Goal: Find specific page/section: Find specific page/section

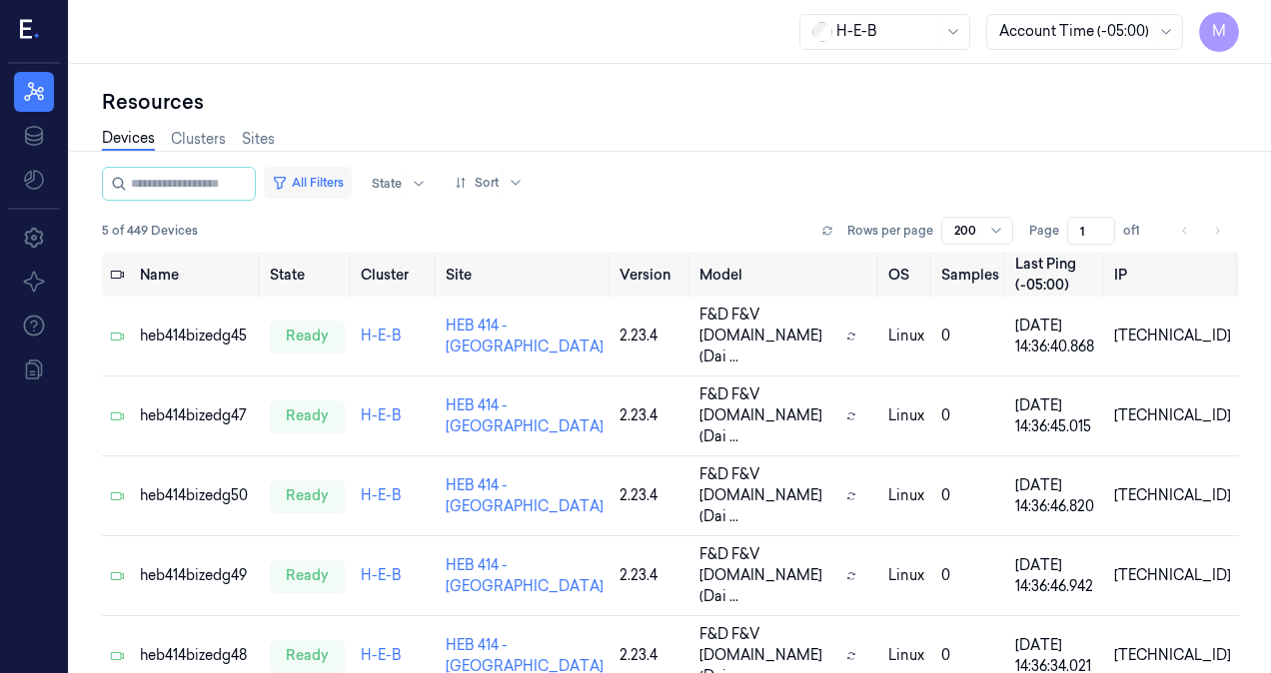
click at [322, 186] on button "All Filters" at bounding box center [308, 183] width 88 height 32
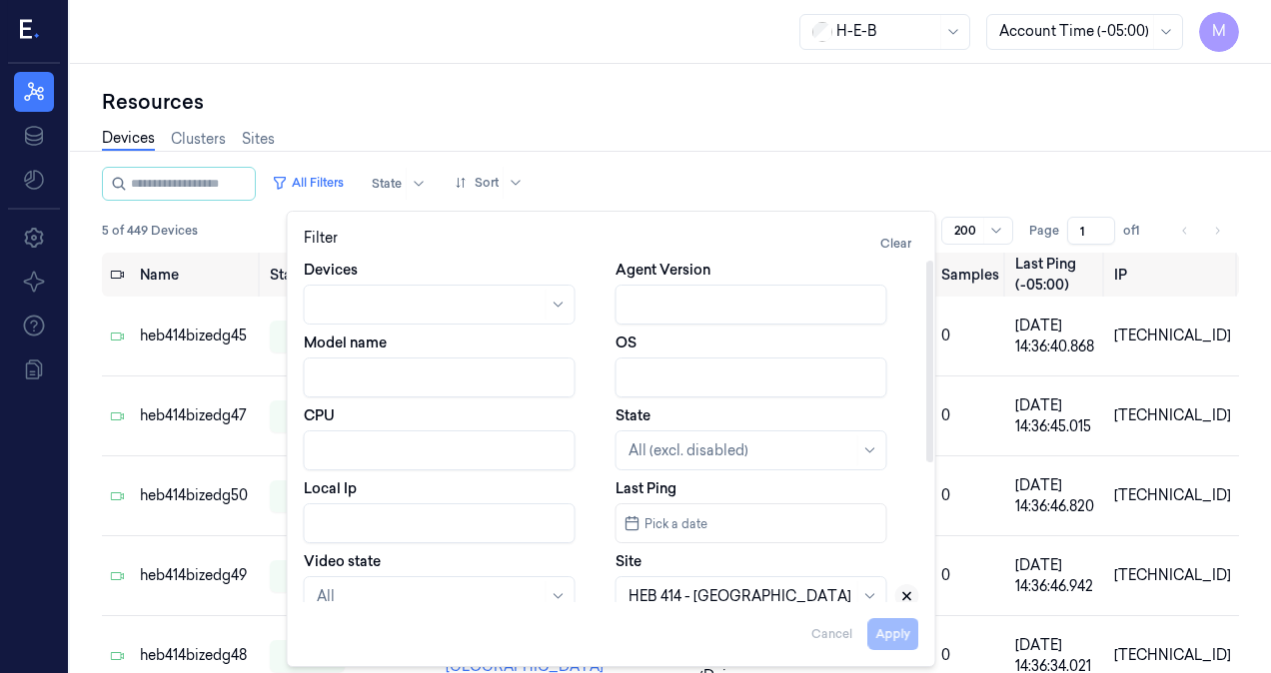
click at [903, 599] on icon at bounding box center [906, 596] width 7 height 7
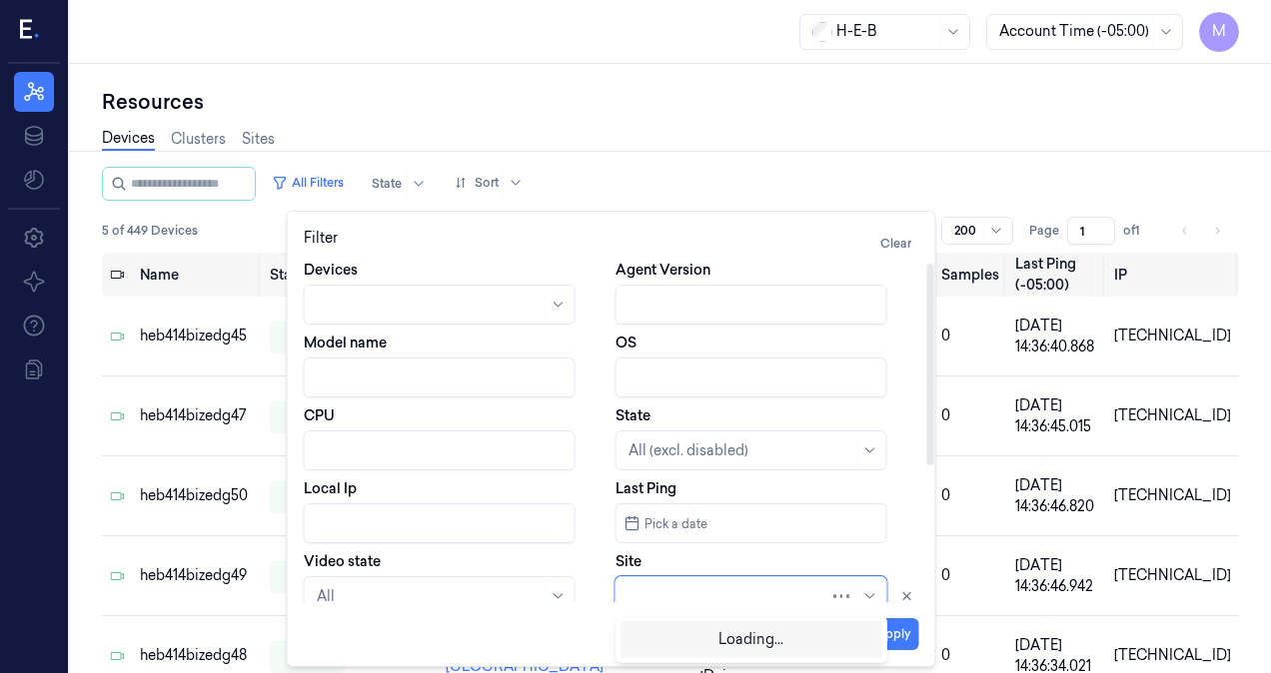
scroll to position [4, 0]
click at [704, 598] on div at bounding box center [728, 592] width 201 height 21
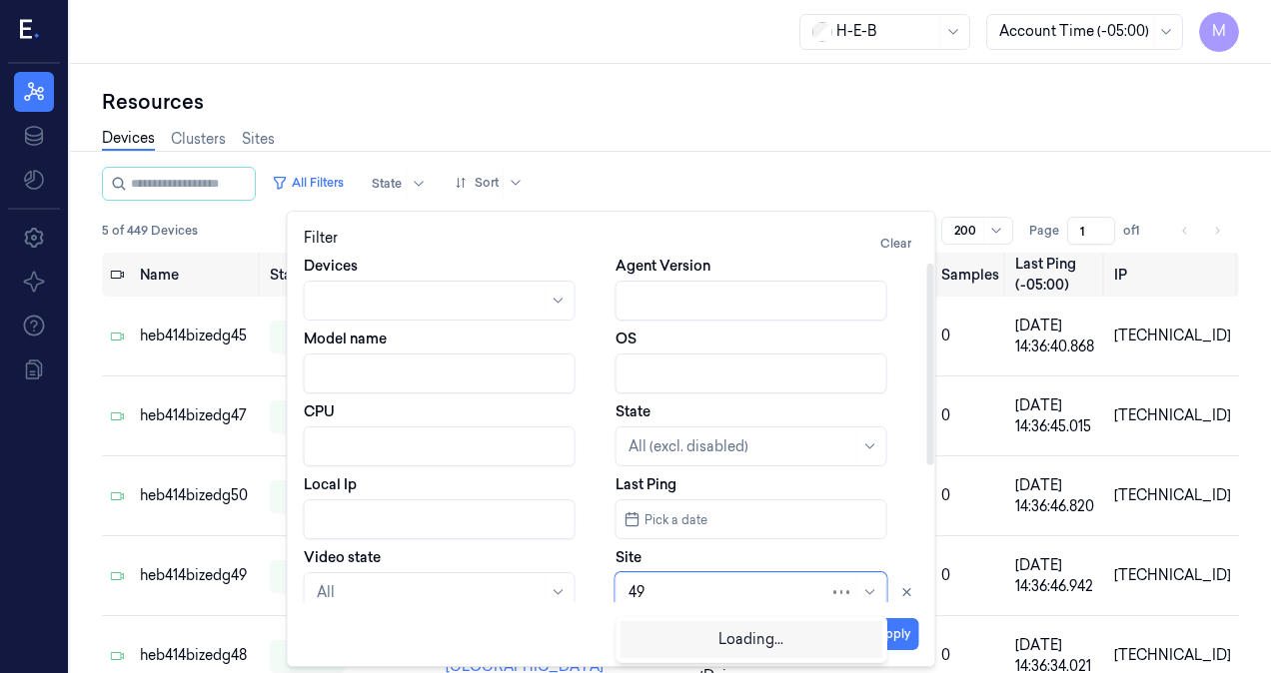
type input "498"
click at [695, 640] on div "HEB 498 - Atascocita" at bounding box center [698, 637] width 140 height 21
click at [889, 647] on button "Apply" at bounding box center [893, 634] width 51 height 32
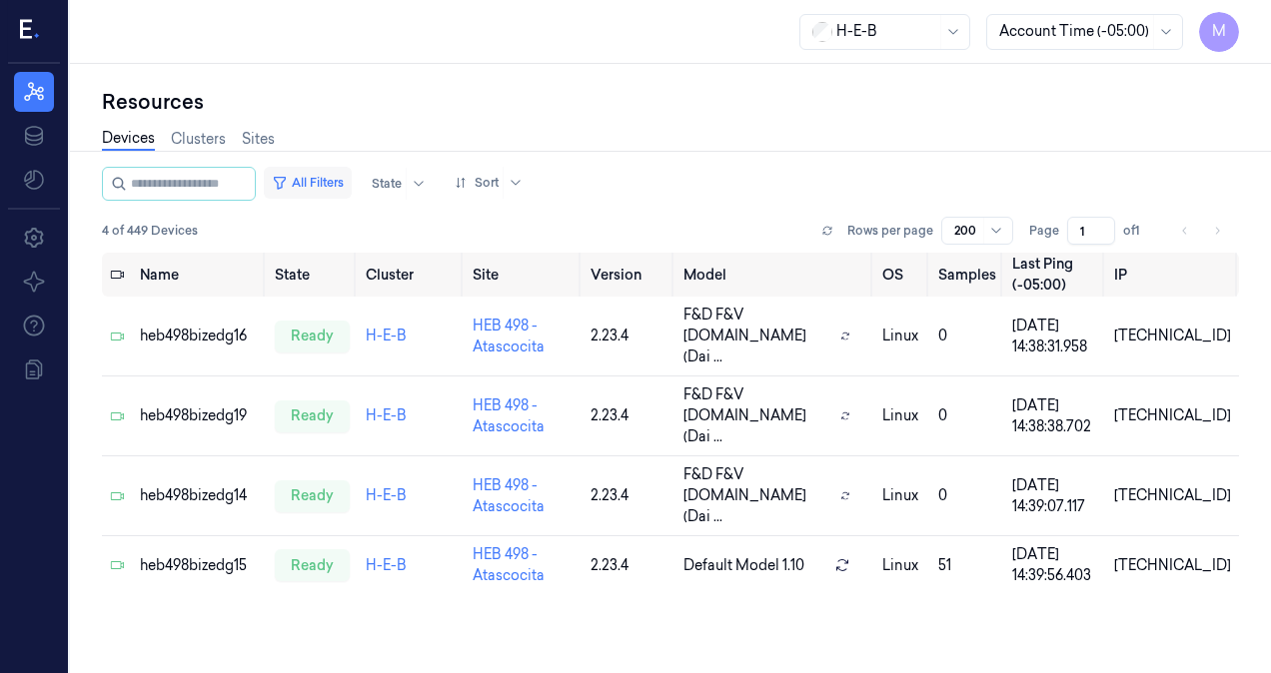
click at [345, 184] on button "All Filters" at bounding box center [308, 183] width 88 height 32
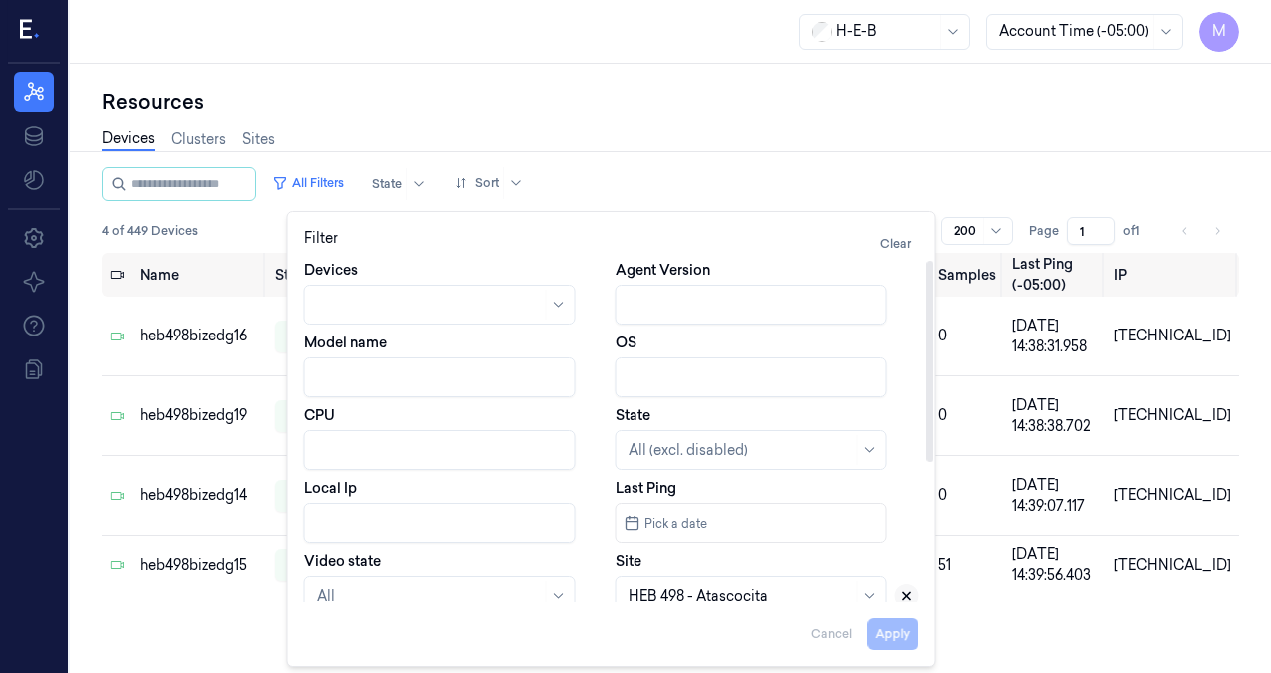
click at [906, 595] on icon at bounding box center [906, 596] width 7 height 7
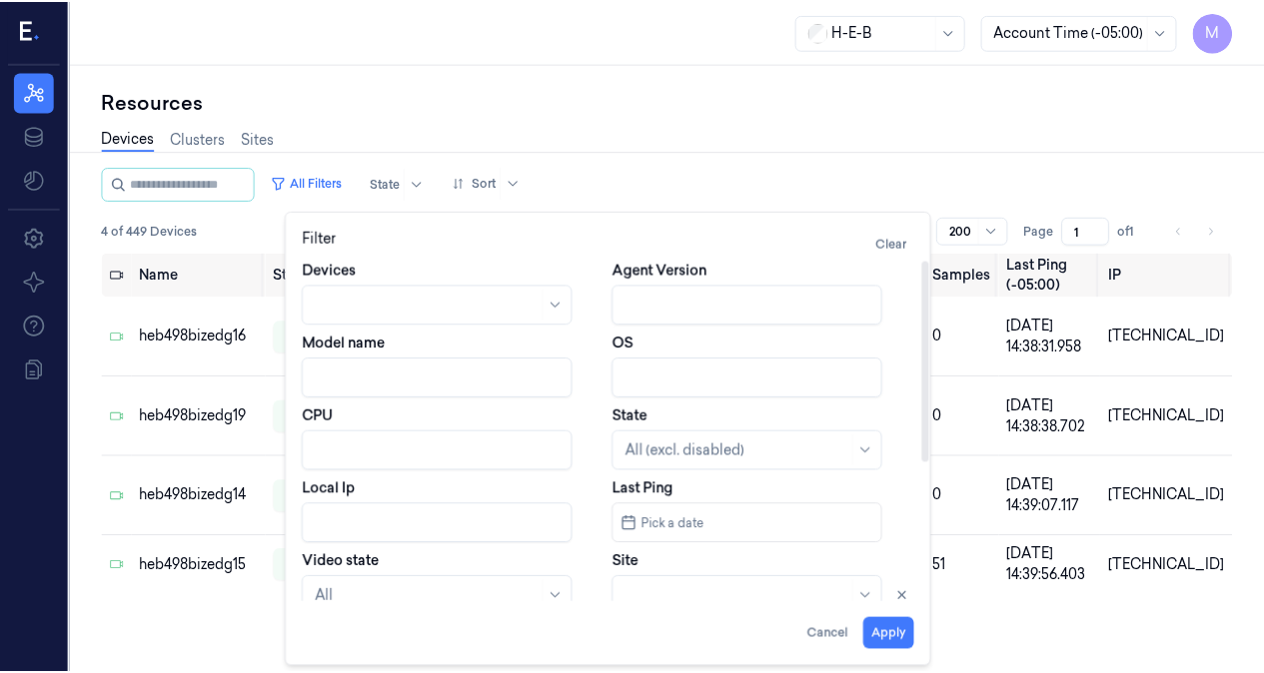
scroll to position [4, 0]
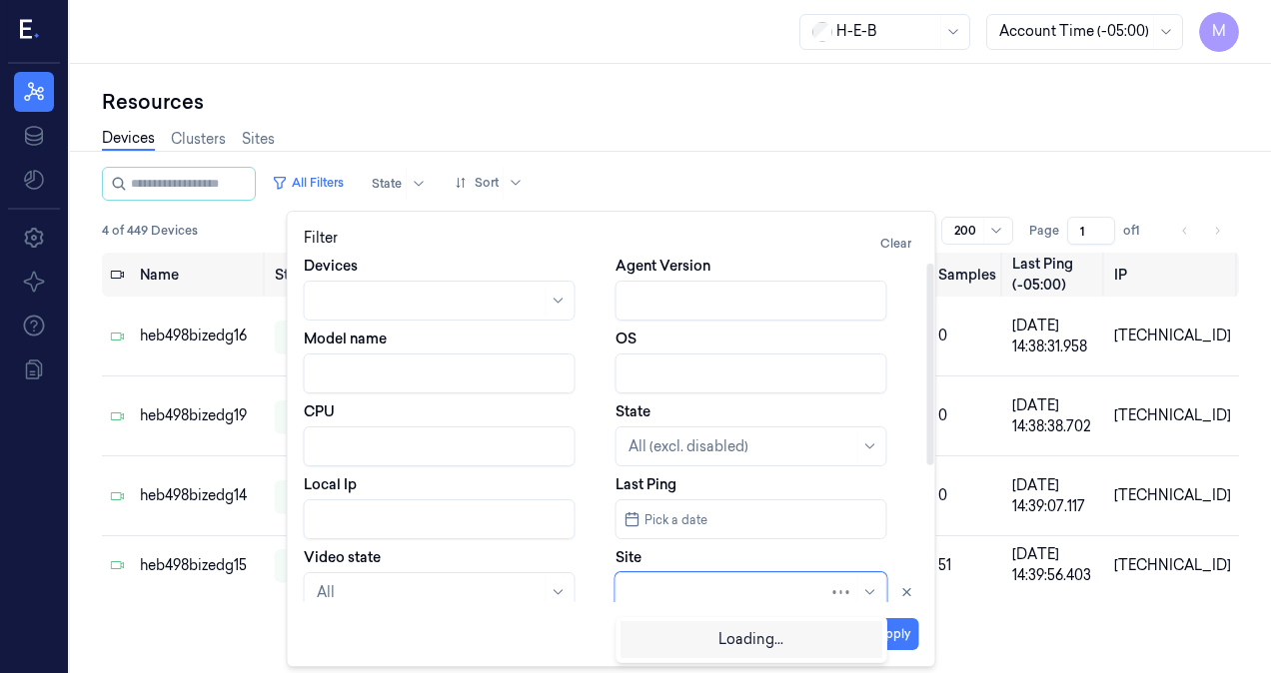
click at [745, 593] on div at bounding box center [728, 592] width 201 height 21
type input "109"
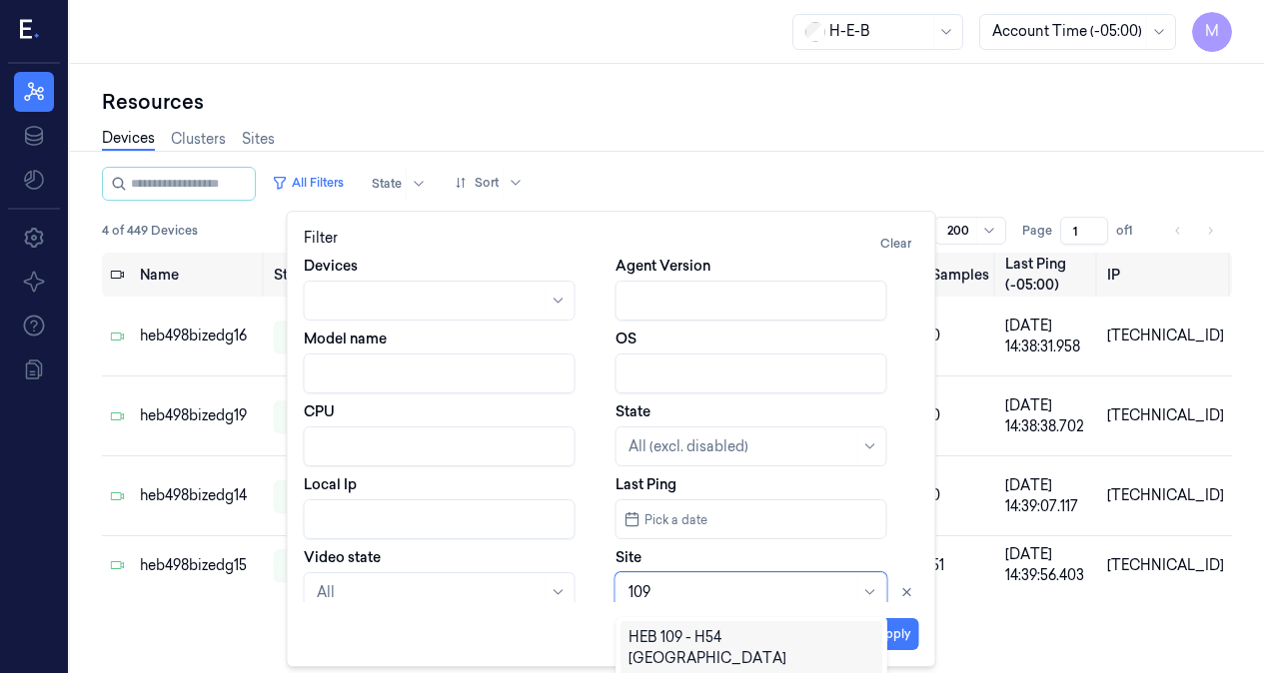
click at [725, 636] on div "HEB 109 - H54 Bunker Hill" at bounding box center [751, 648] width 246 height 42
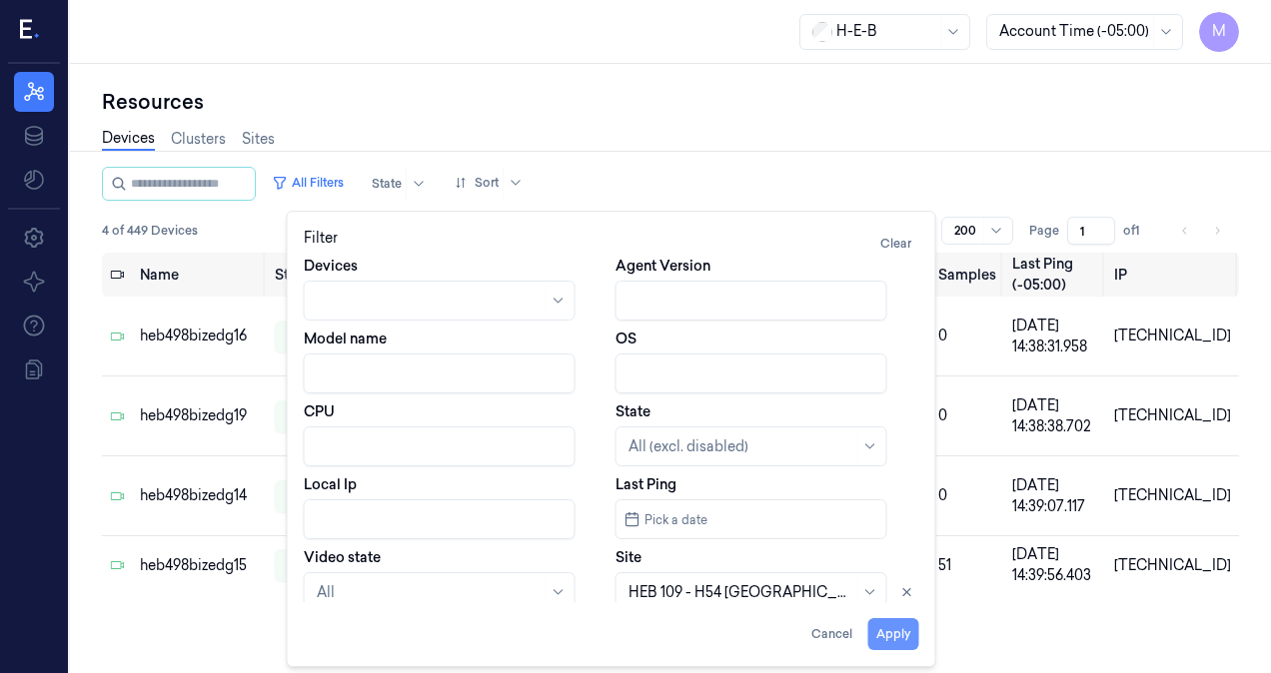
click at [908, 633] on button "Apply" at bounding box center [893, 634] width 51 height 32
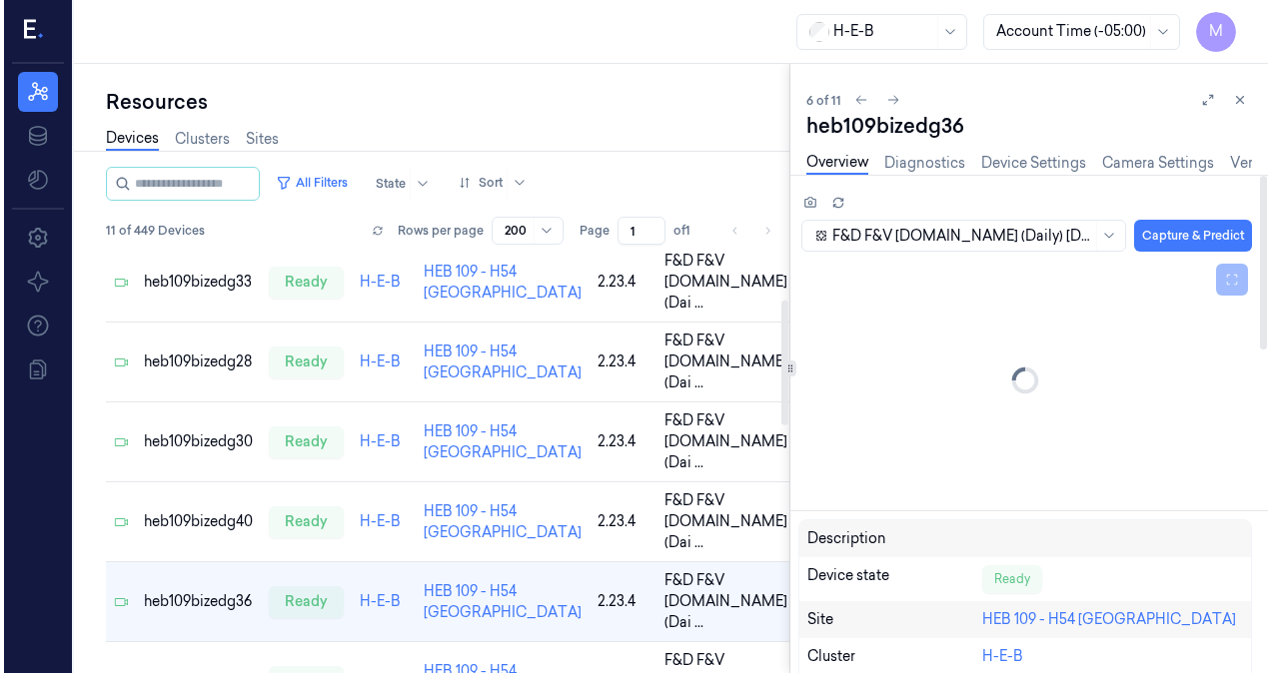
scroll to position [157, 0]
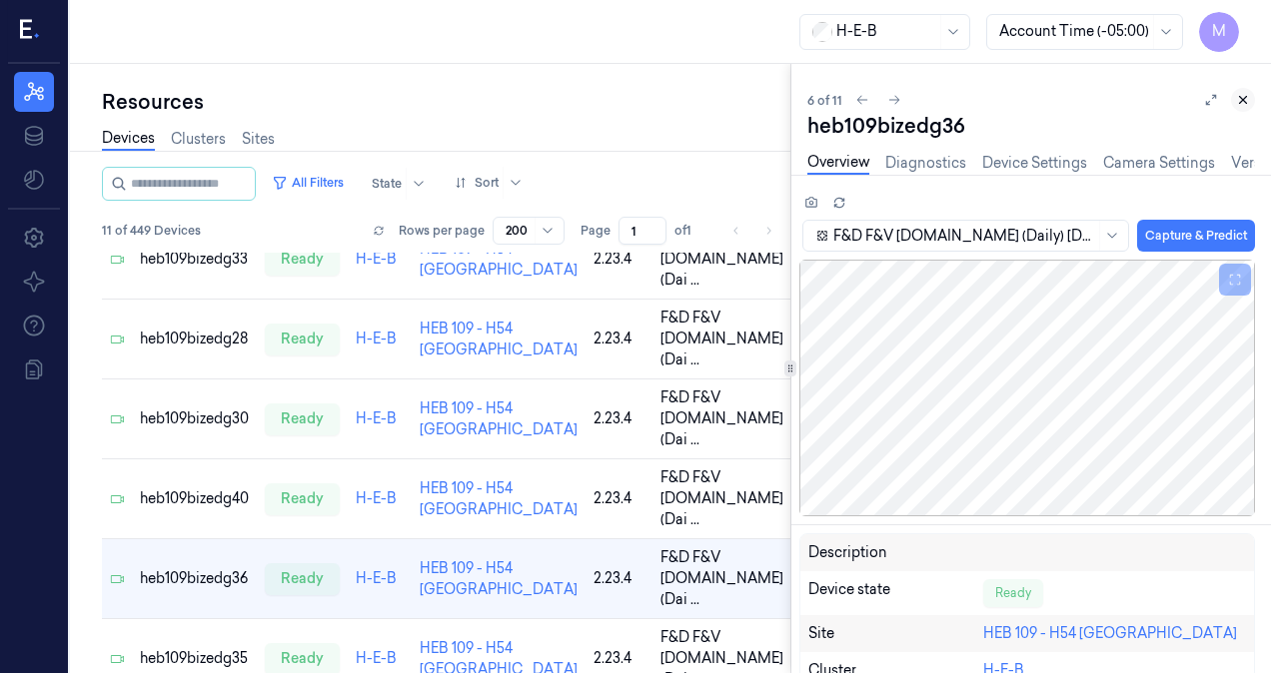
click at [1246, 100] on icon at bounding box center [1243, 100] width 14 height 14
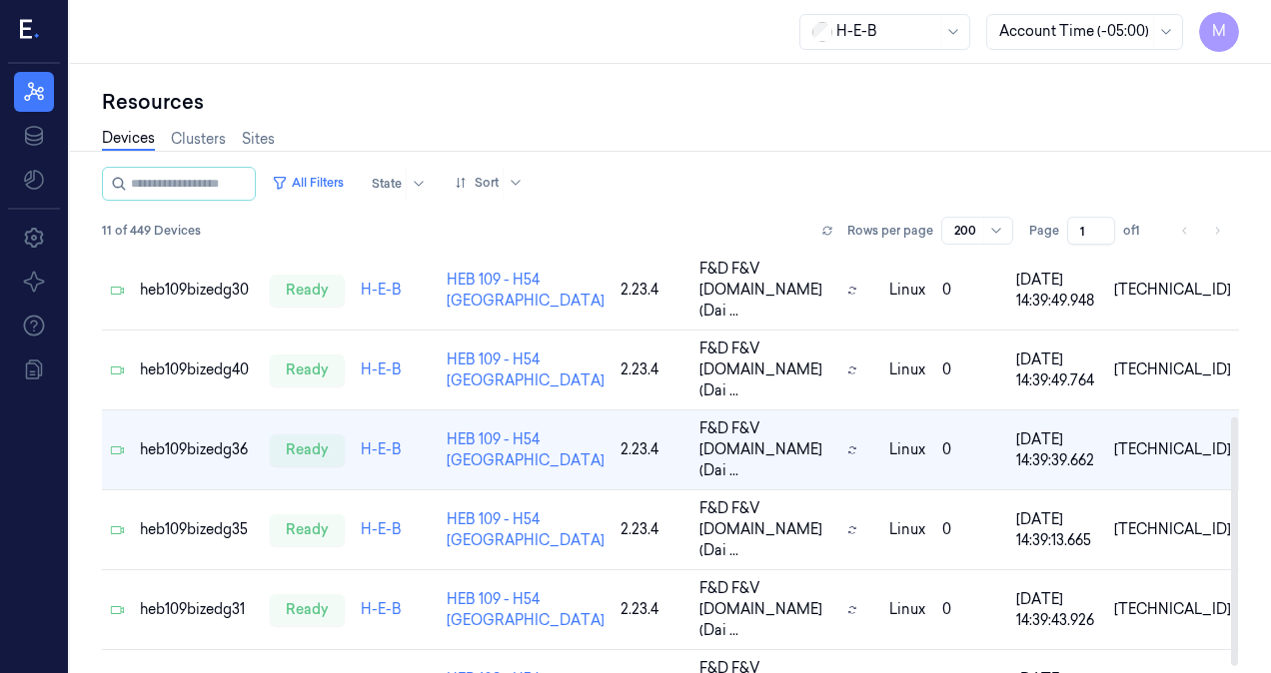
scroll to position [287, 0]
drag, startPoint x: 1234, startPoint y: 501, endPoint x: 1274, endPoint y: 613, distance: 119.8
click at [1238, 613] on div at bounding box center [1234, 548] width 7 height 249
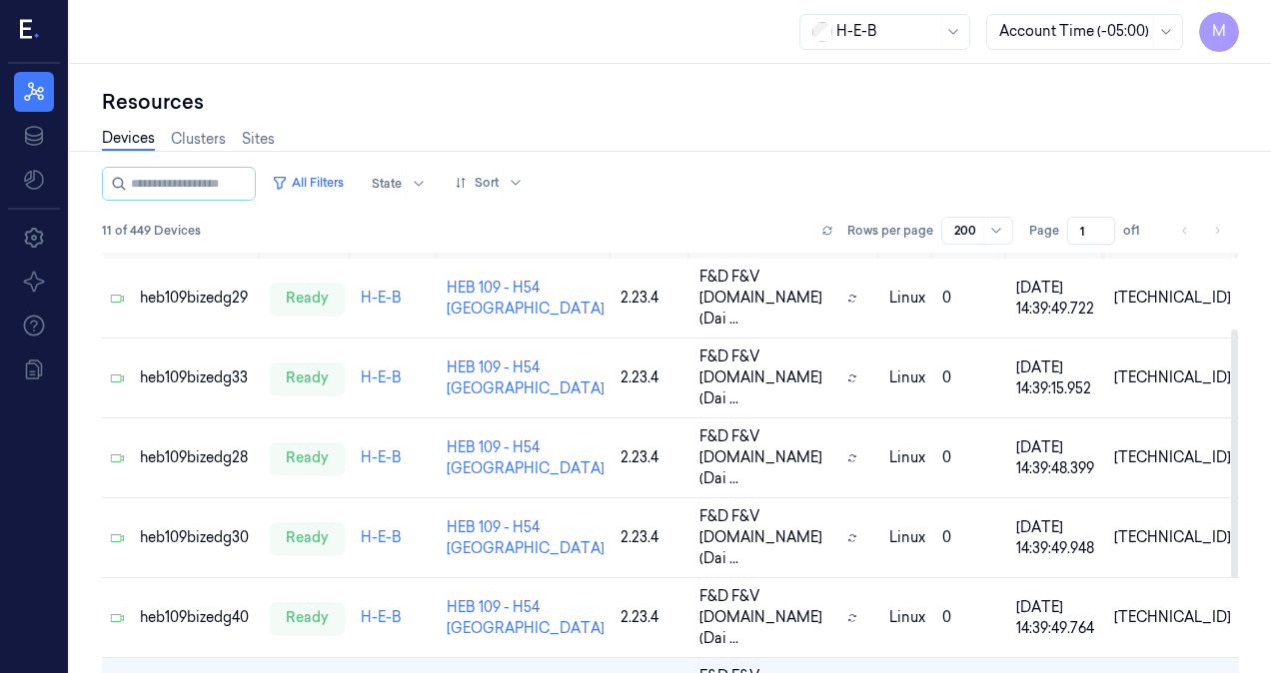
scroll to position [0, 0]
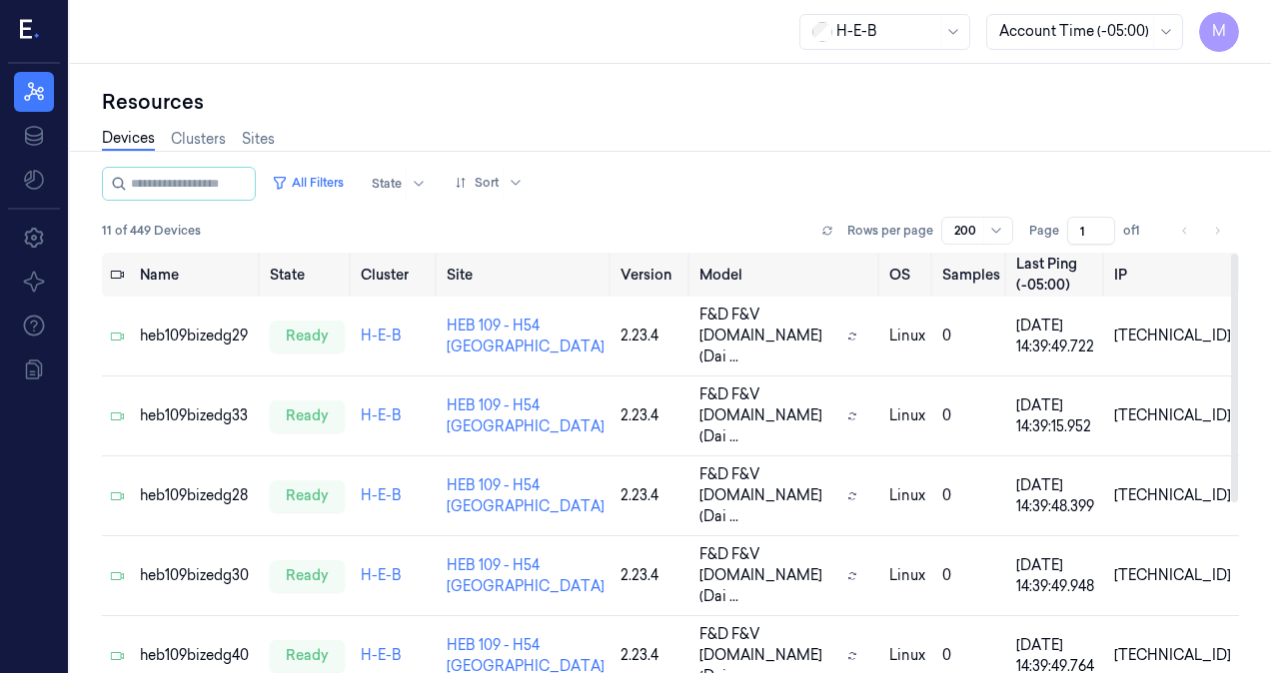
drag, startPoint x: 1234, startPoint y: 467, endPoint x: 1250, endPoint y: 206, distance: 261.2
click at [1238, 254] on div at bounding box center [1234, 378] width 7 height 249
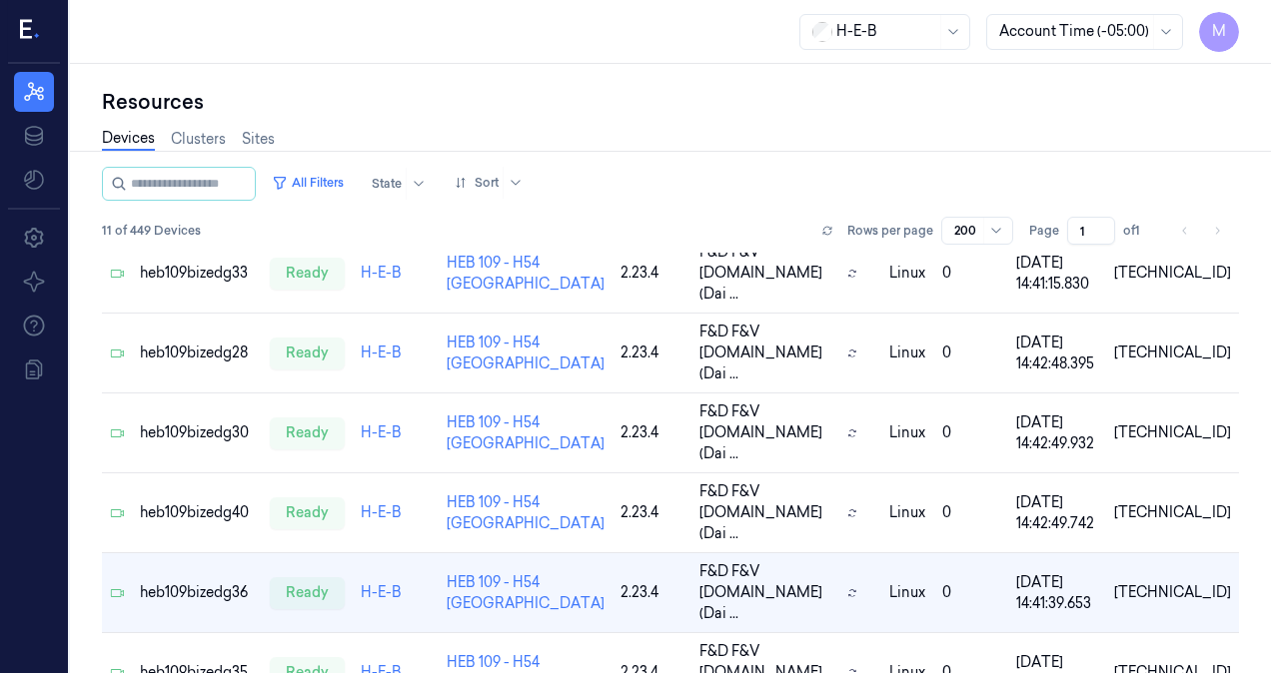
scroll to position [157, 0]
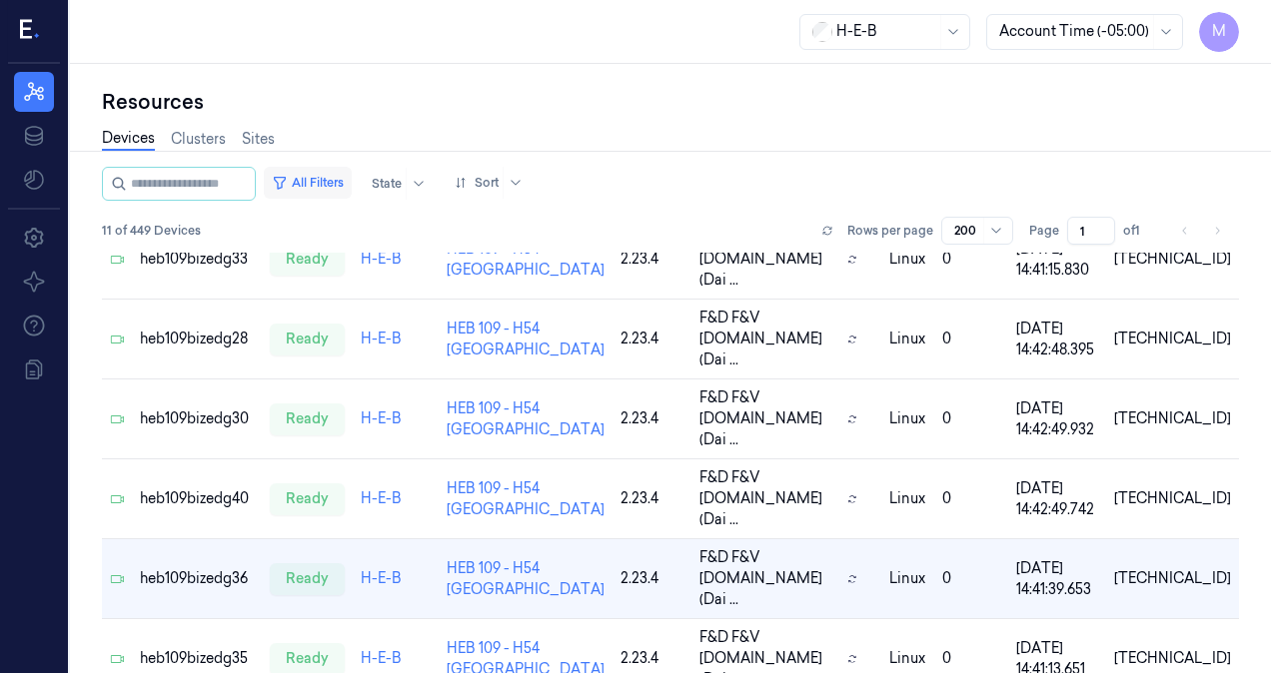
click at [344, 178] on button "All Filters" at bounding box center [308, 183] width 88 height 32
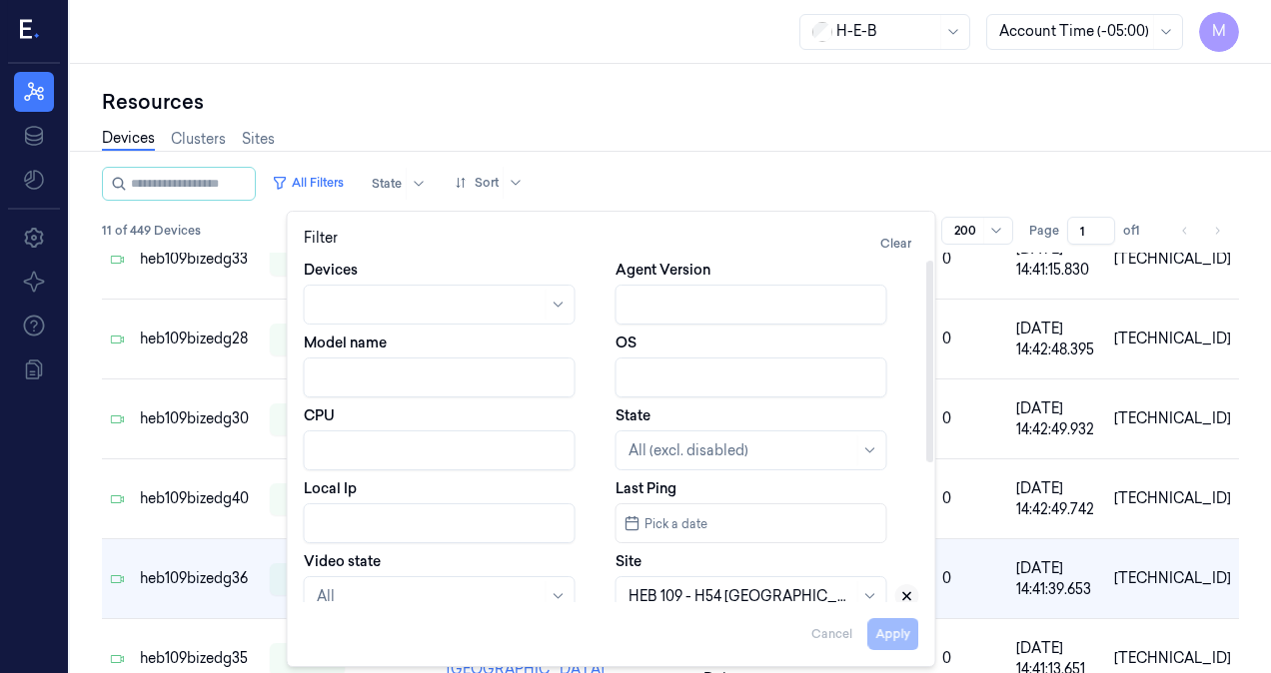
click at [909, 598] on icon at bounding box center [906, 596] width 7 height 7
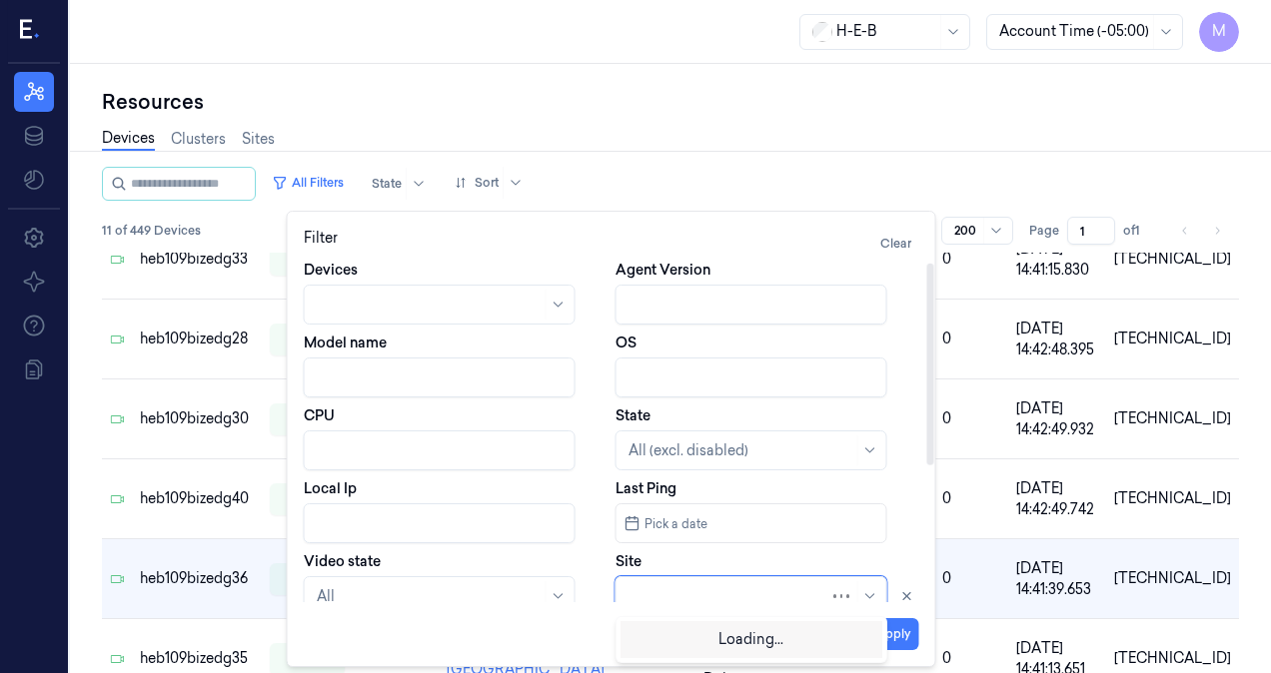
scroll to position [4, 0]
click at [760, 599] on div at bounding box center [728, 592] width 201 height 21
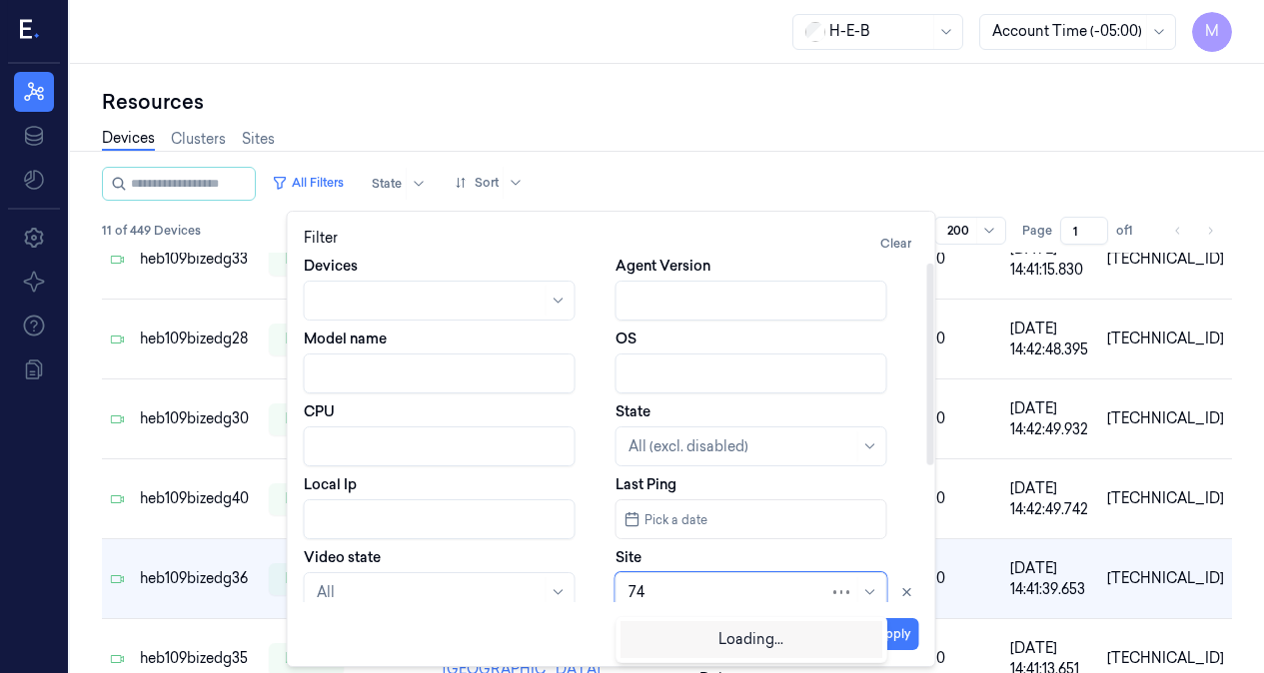
type input "741"
click at [706, 635] on div "HEB 741 - Mont Belvieu" at bounding box center [739, 637] width 223 height 21
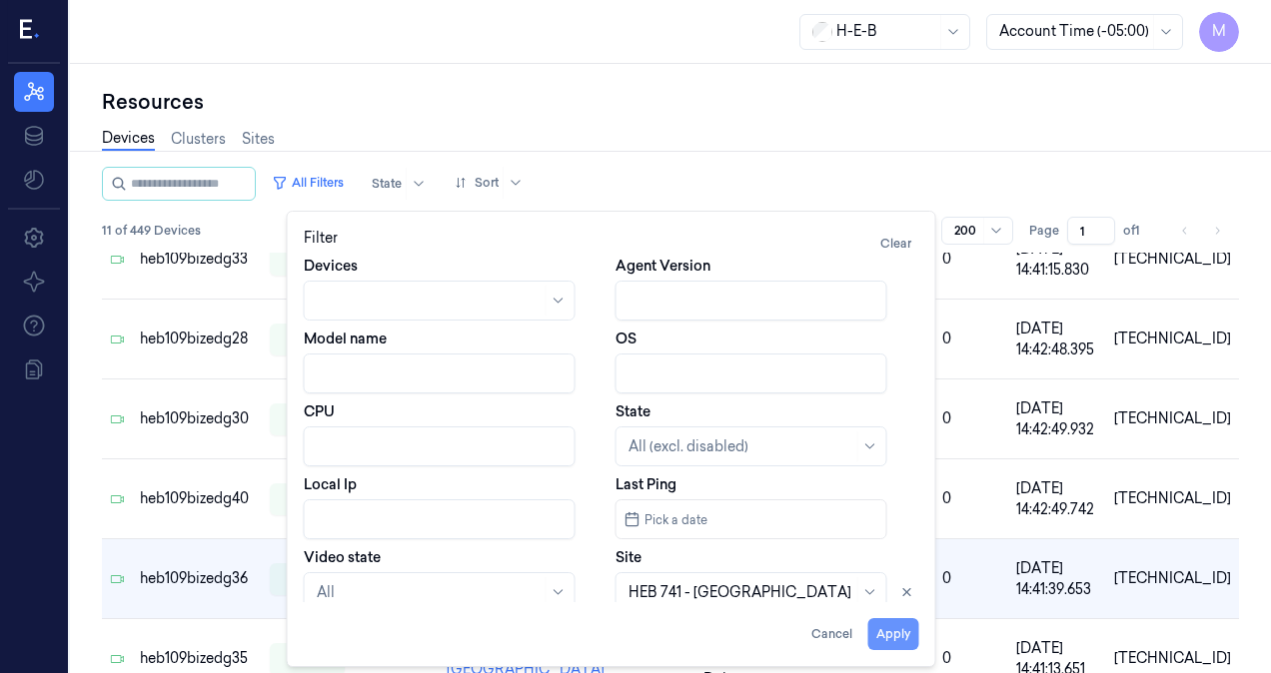
click at [886, 631] on button "Apply" at bounding box center [893, 634] width 51 height 32
